Goal: Navigation & Orientation: Understand site structure

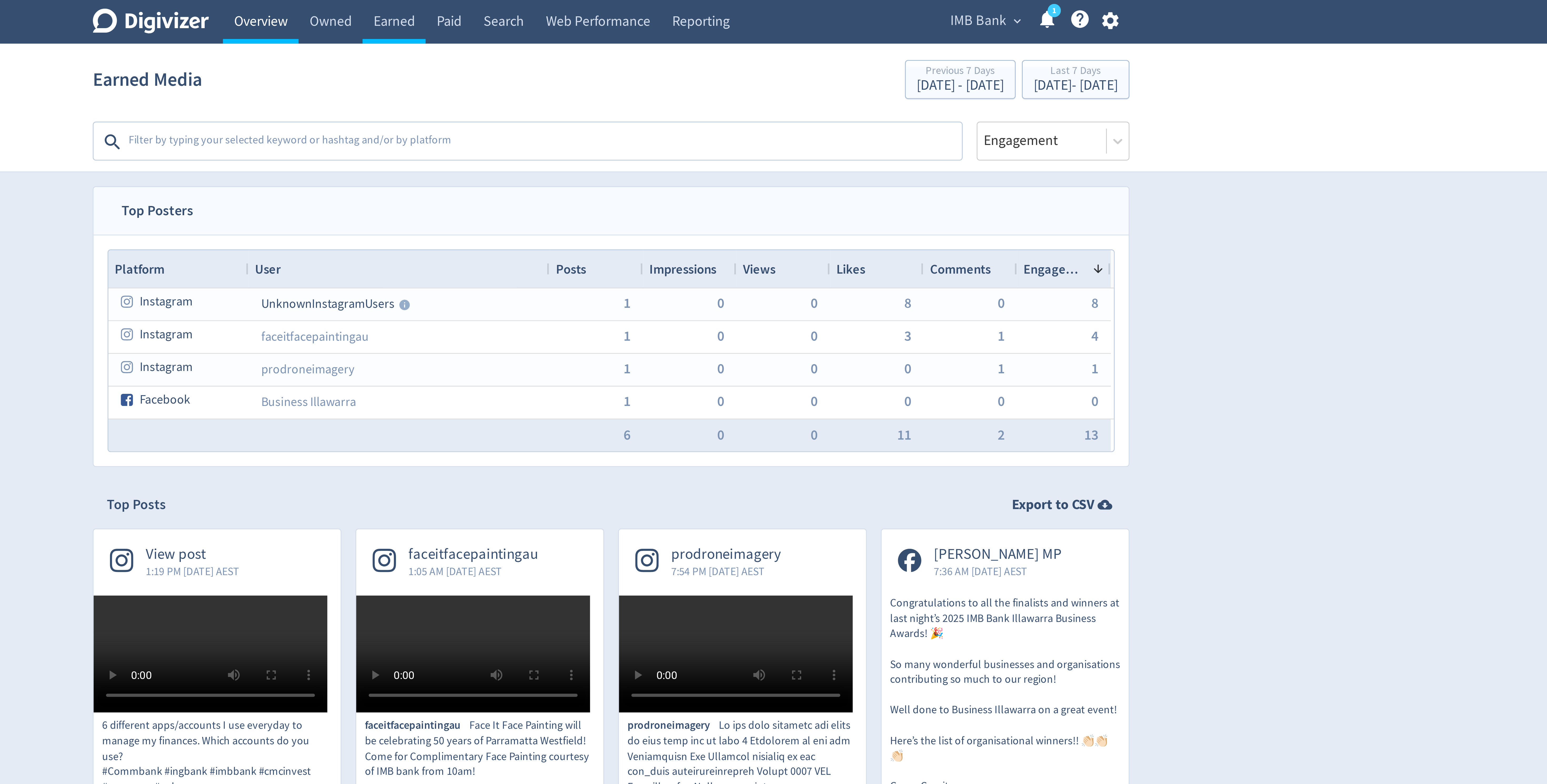
click at [653, 8] on link "Overview" at bounding box center [655, 7] width 25 height 15
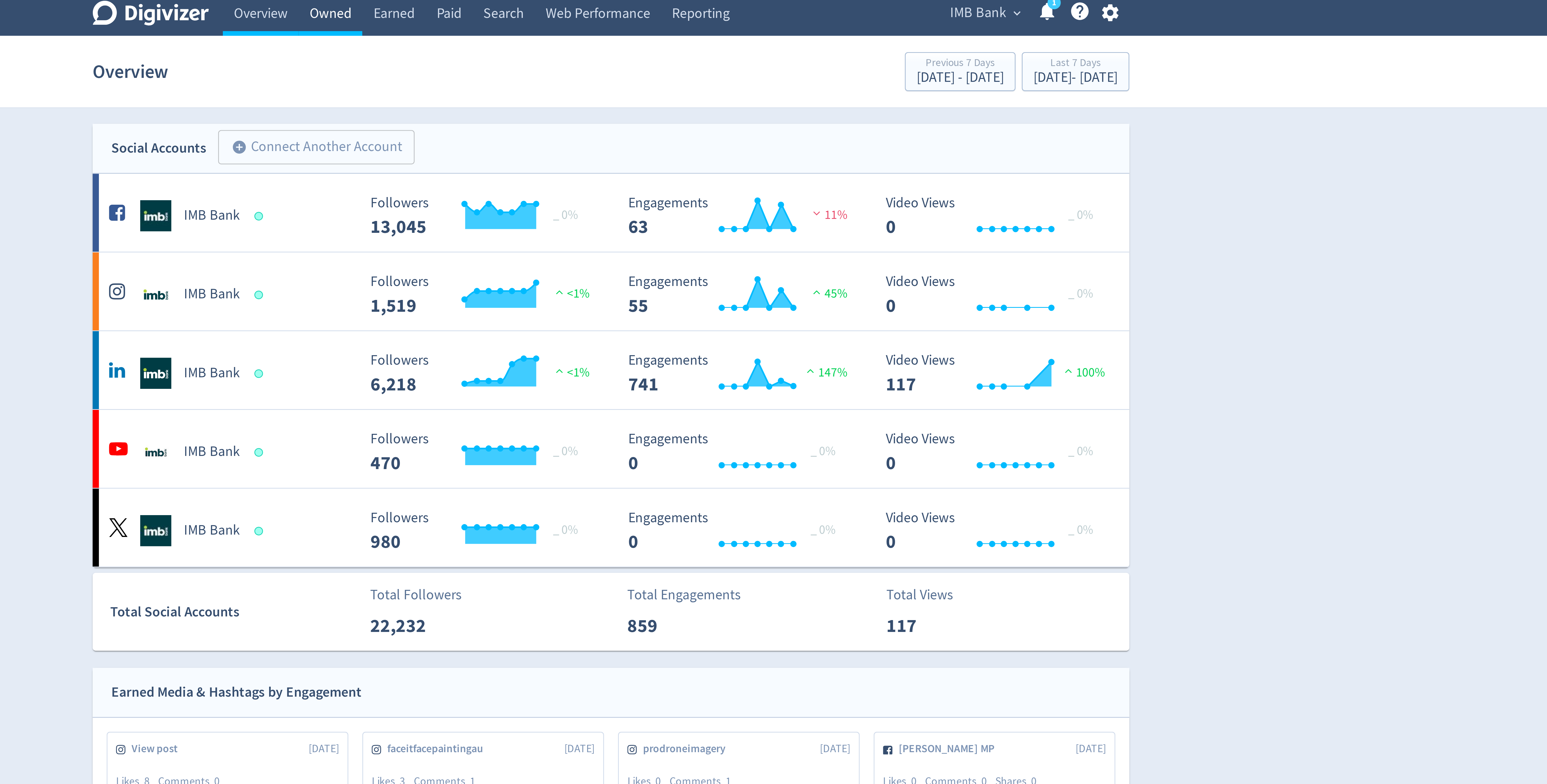
click at [681, 5] on link "Owned" at bounding box center [679, 7] width 22 height 15
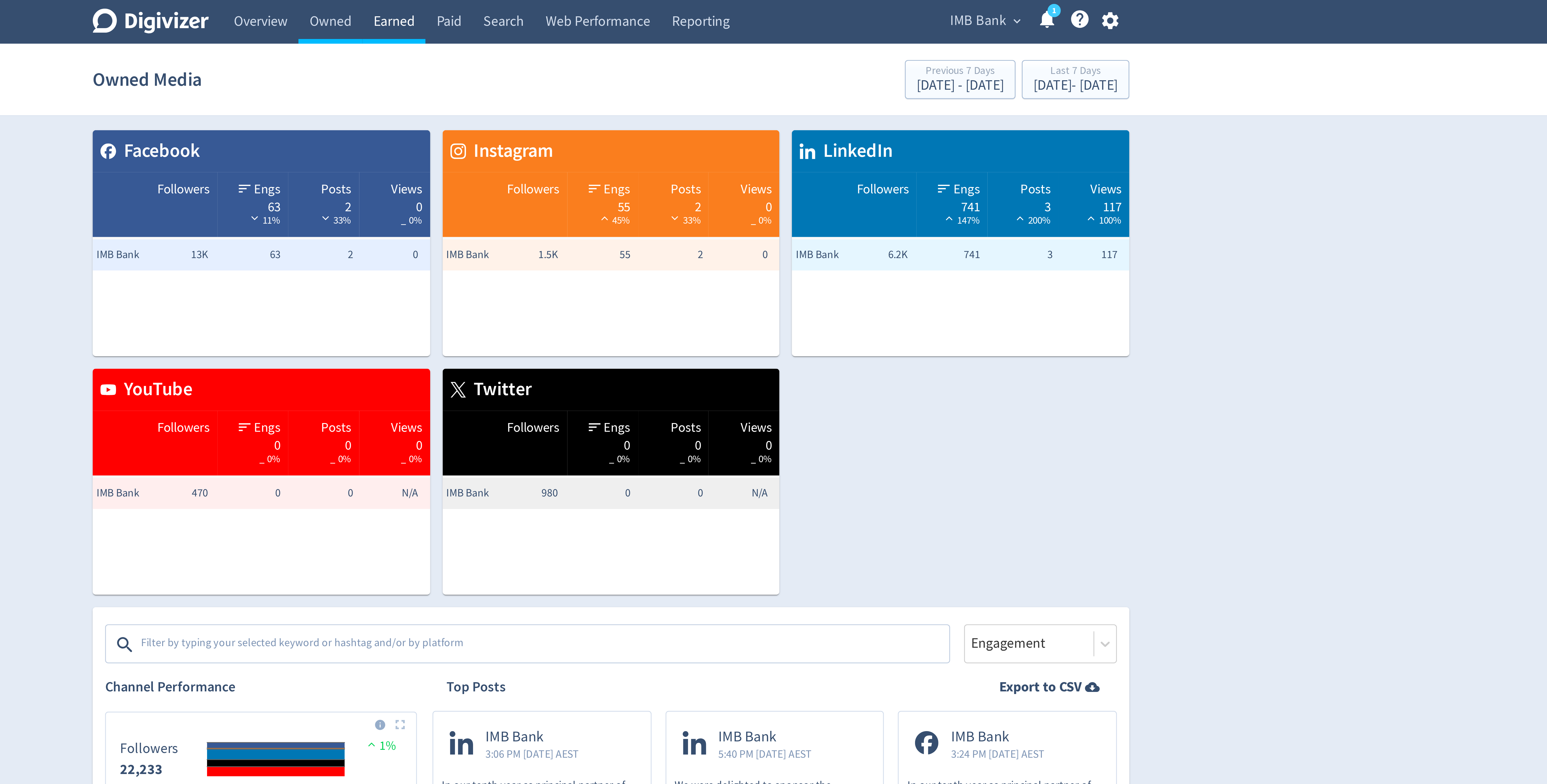
click at [700, 8] on link "Earned" at bounding box center [700, 7] width 21 height 15
